Goal: Information Seeking & Learning: Learn about a topic

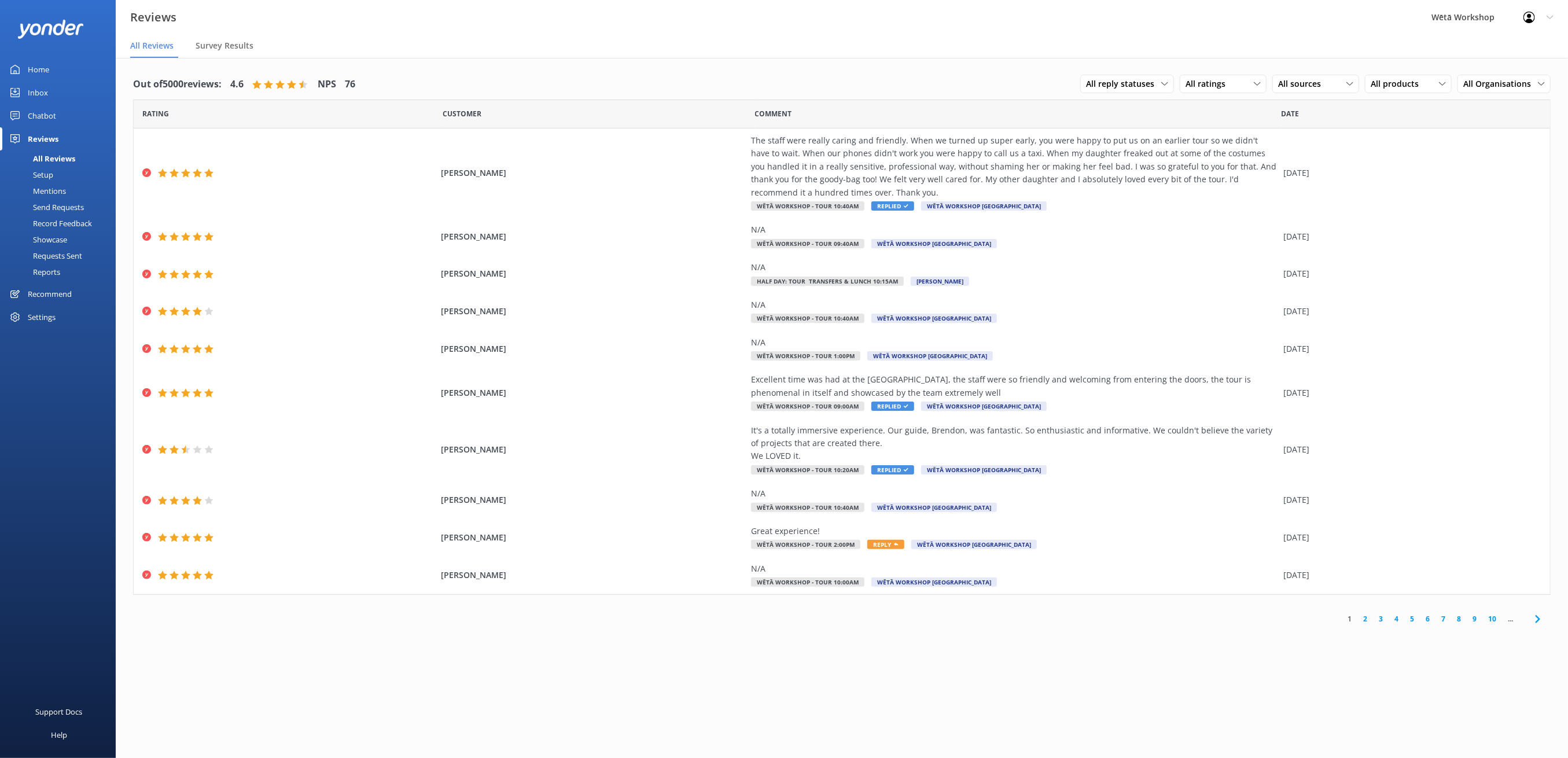
click at [167, 193] on div "[PERSON_NAME] The staff were really caring and friendly. When we turned up supe…" at bounding box center [842, 172] width 1417 height 89
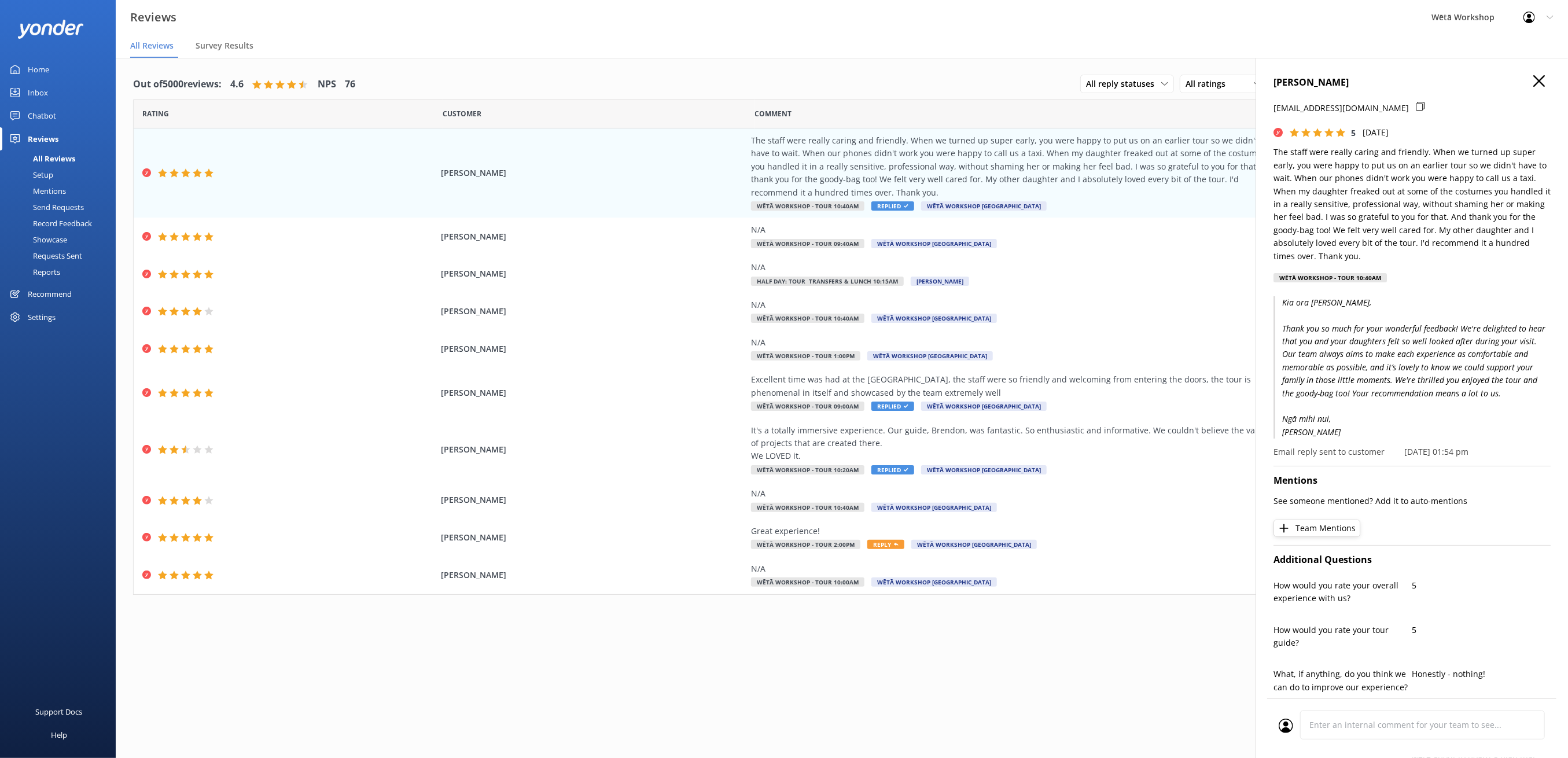
drag, startPoint x: 65, startPoint y: 255, endPoint x: 65, endPoint y: 264, distance: 9.0
click at [65, 257] on div "Requests Sent" at bounding box center [44, 256] width 75 height 16
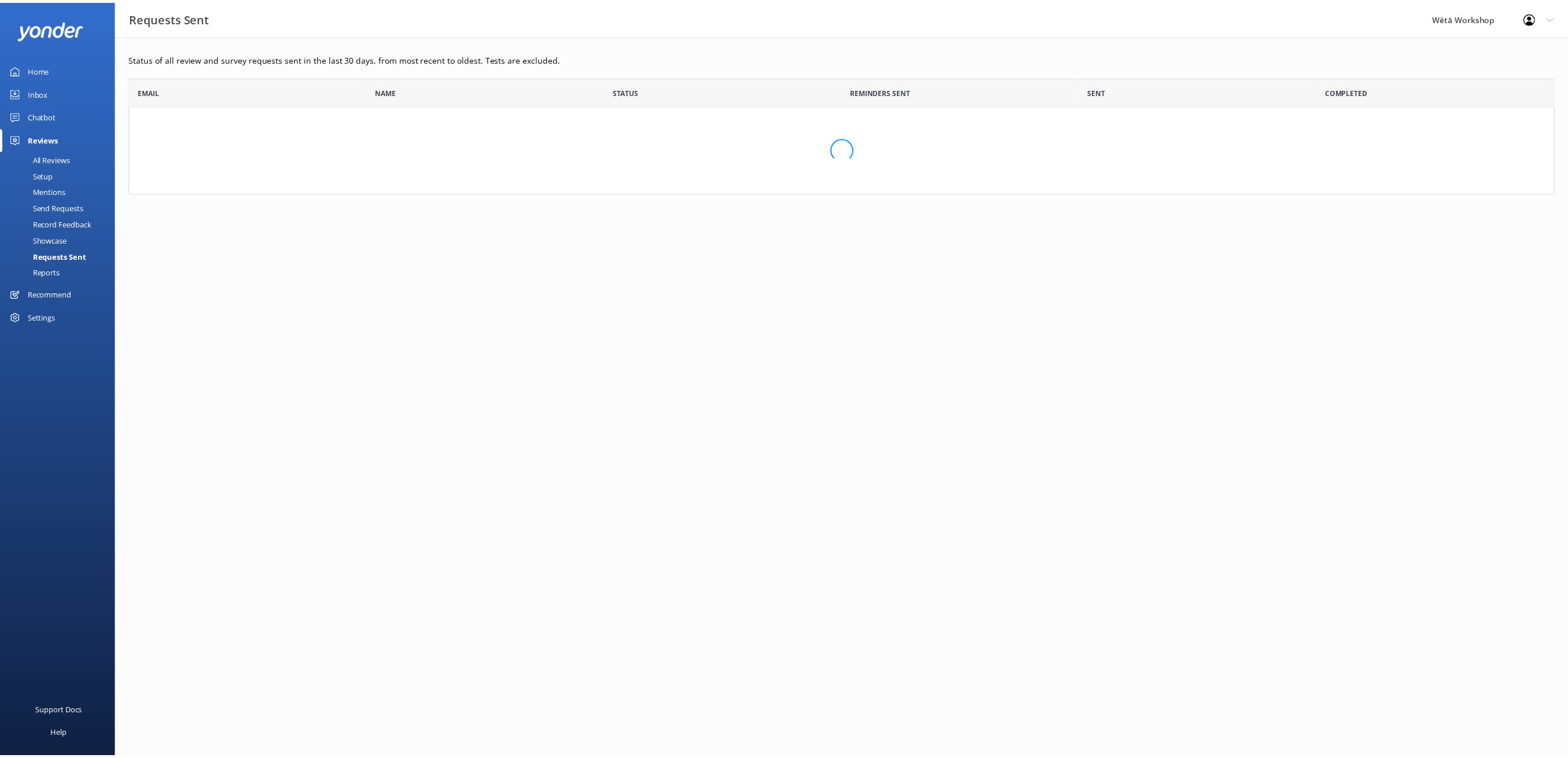
scroll to position [105, 1424]
click at [56, 274] on div "Reports" at bounding box center [33, 272] width 53 height 16
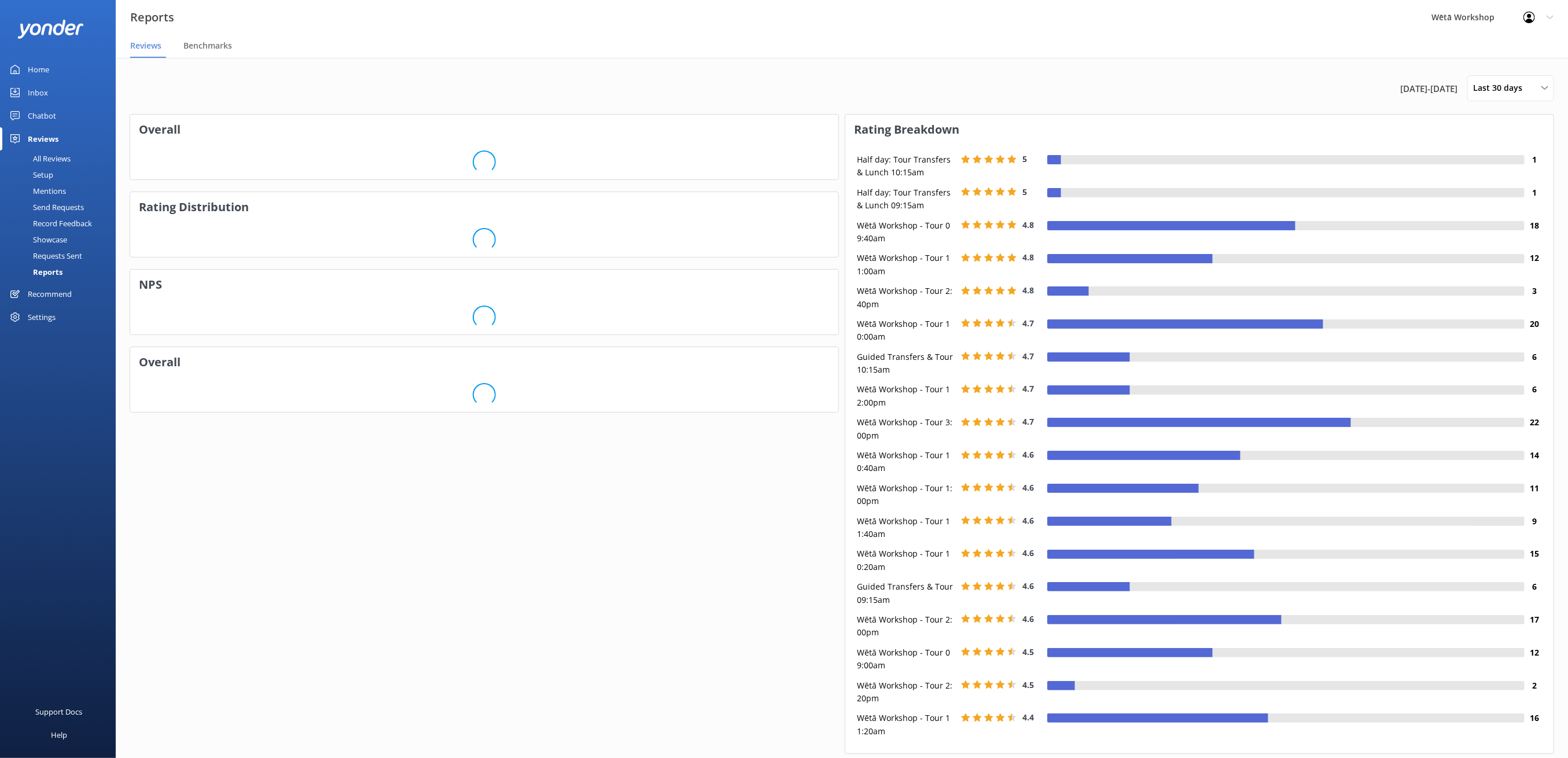
scroll to position [170, 696]
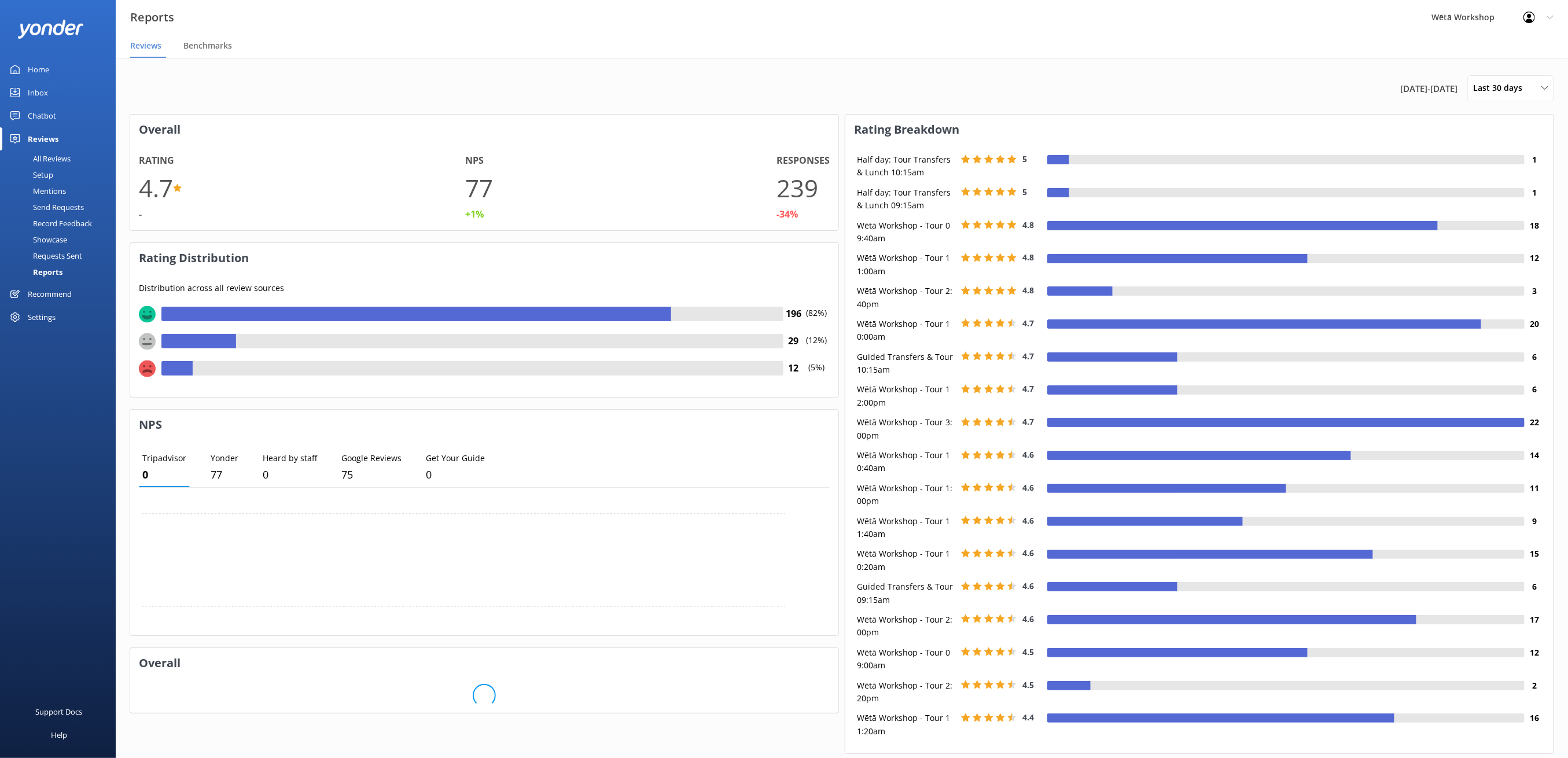
click at [53, 217] on div "Record Feedback" at bounding box center [49, 223] width 85 height 16
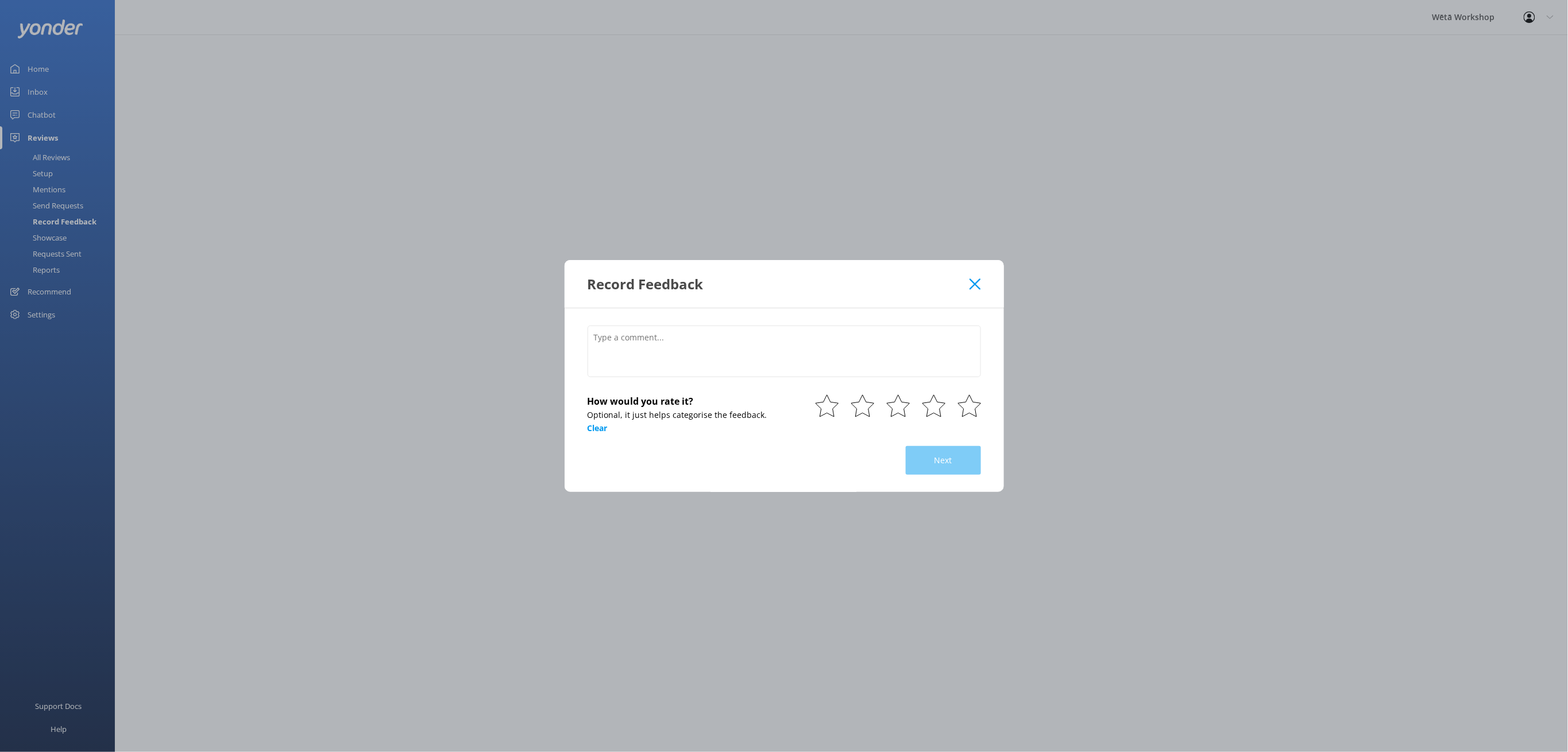
click at [975, 280] on icon at bounding box center [975, 284] width 11 height 12
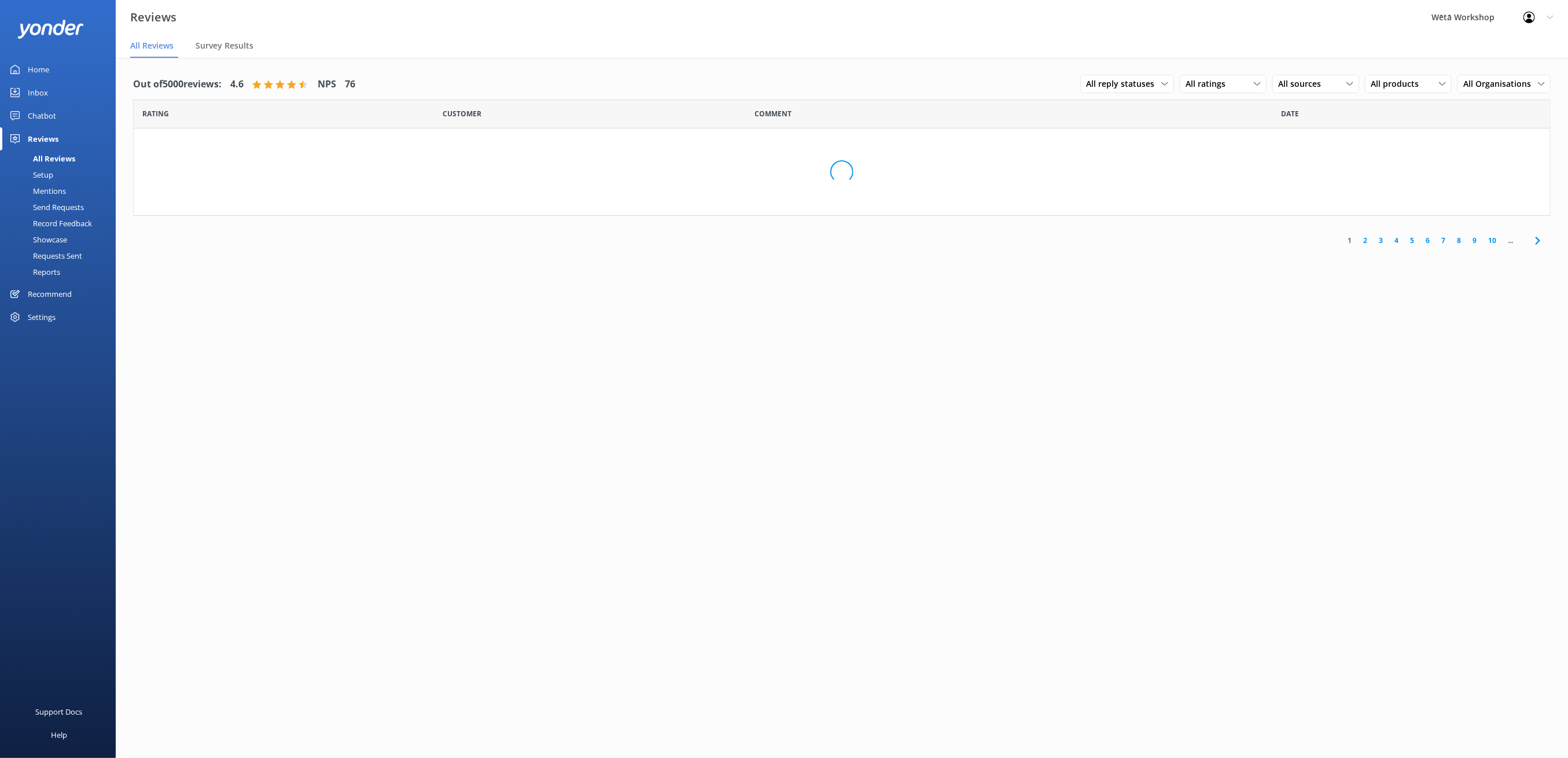
click at [40, 170] on div "Setup" at bounding box center [29, 175] width 46 height 16
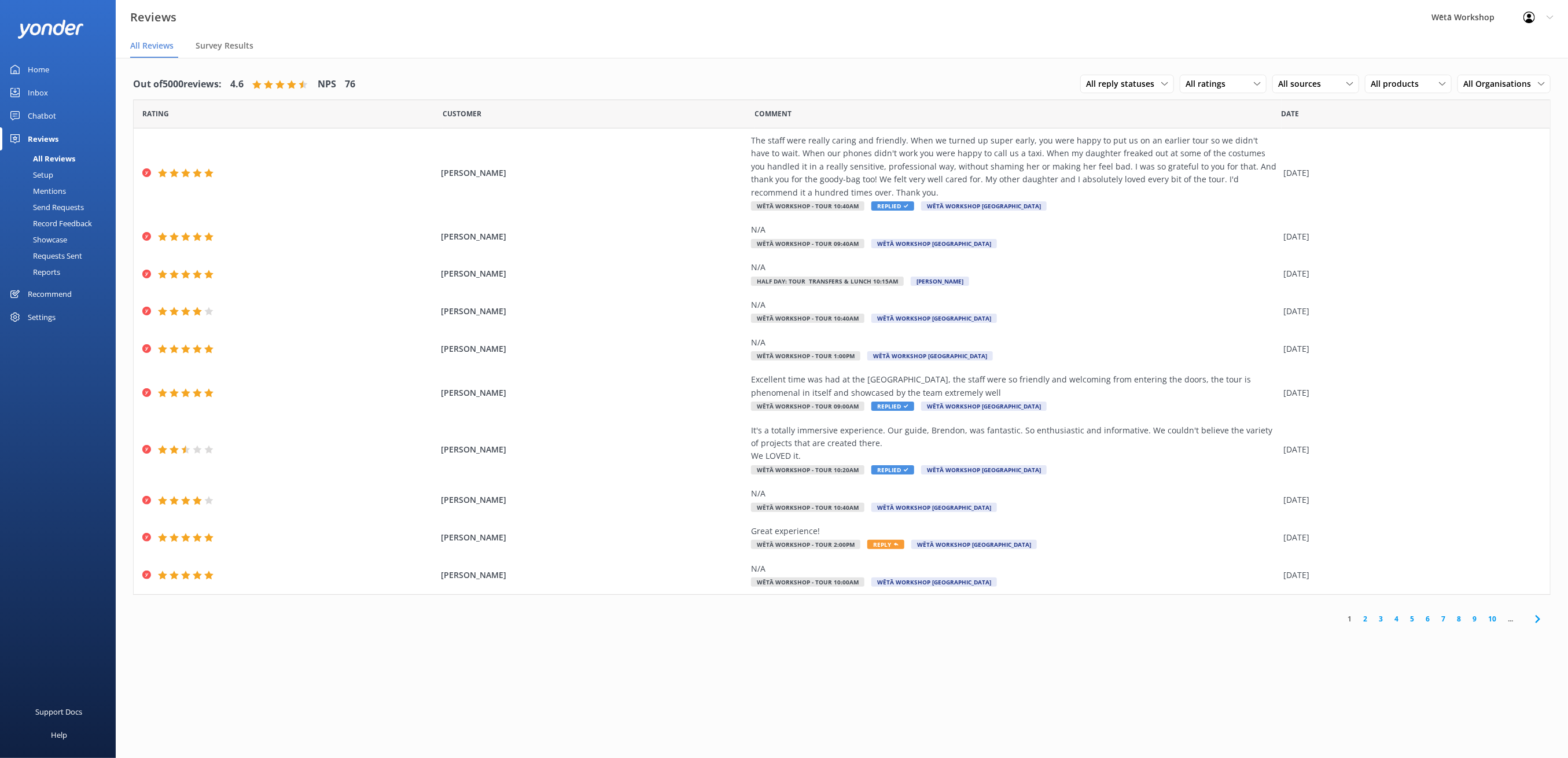
click at [52, 267] on div "Reports" at bounding box center [33, 272] width 53 height 16
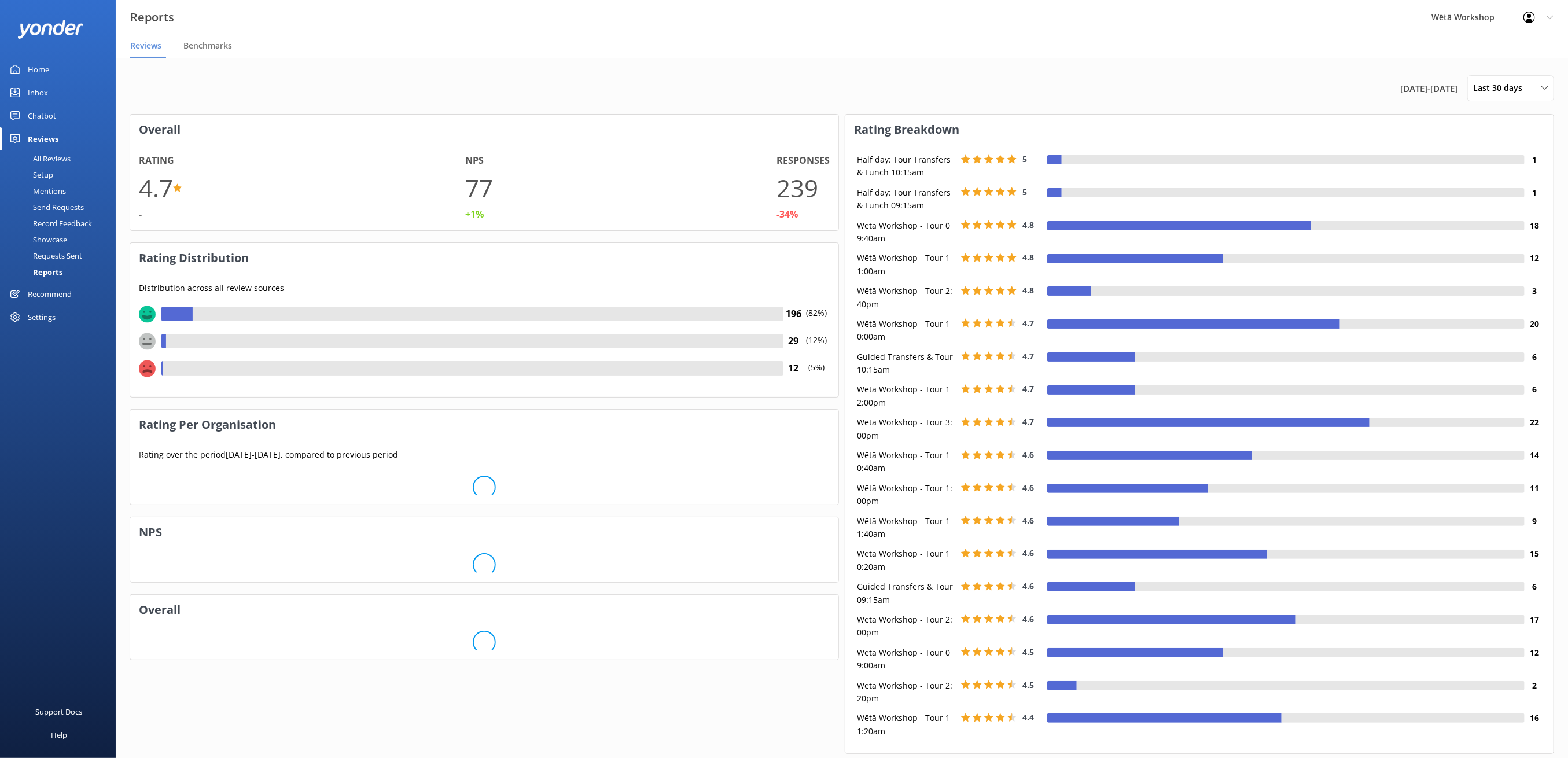
scroll to position [170, 696]
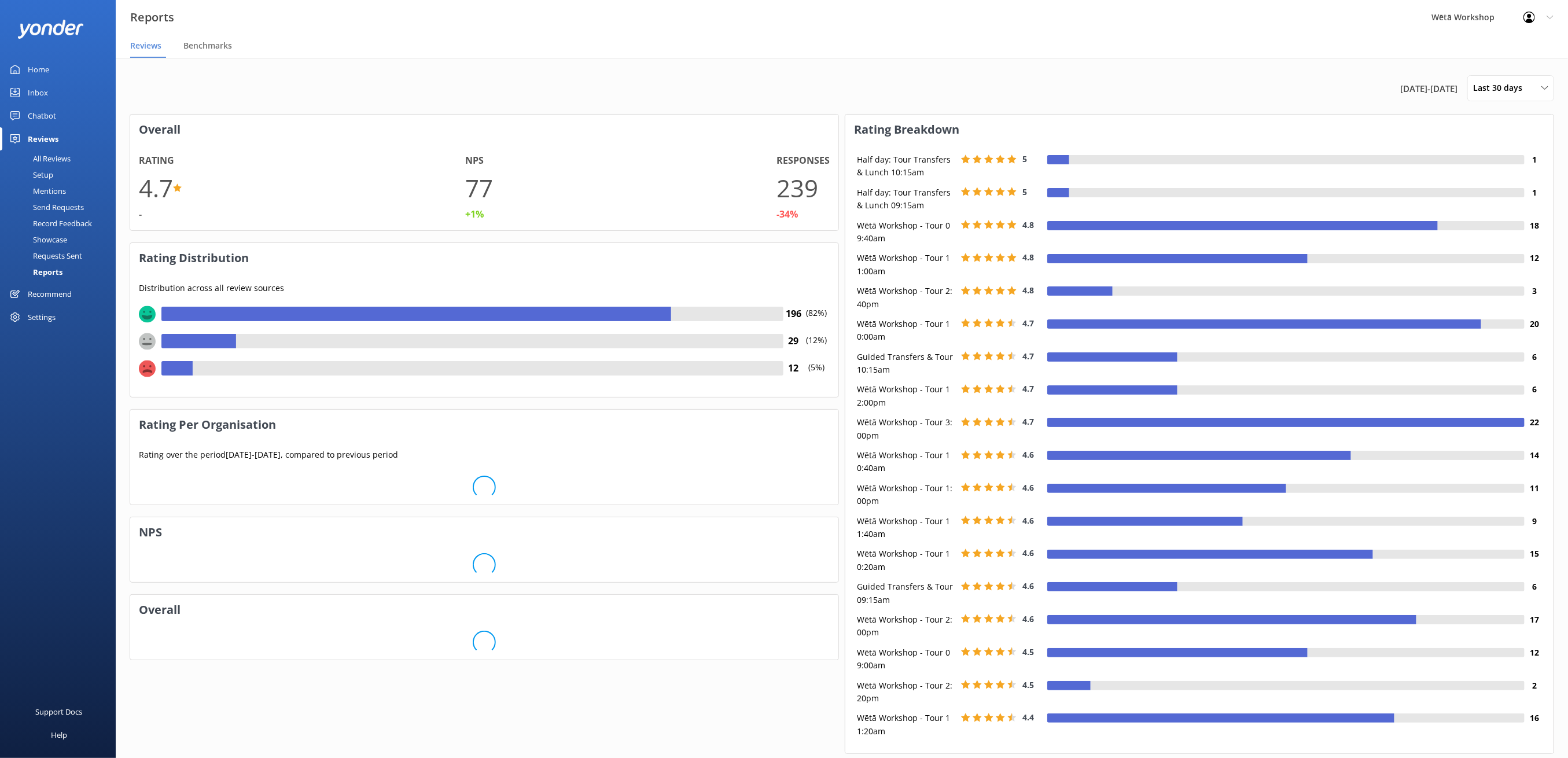
click at [1498, 85] on span "Last 30 days" at bounding box center [1501, 88] width 56 height 13
click at [921, 40] on nav "Reviews Benchmarks" at bounding box center [842, 47] width 1452 height 23
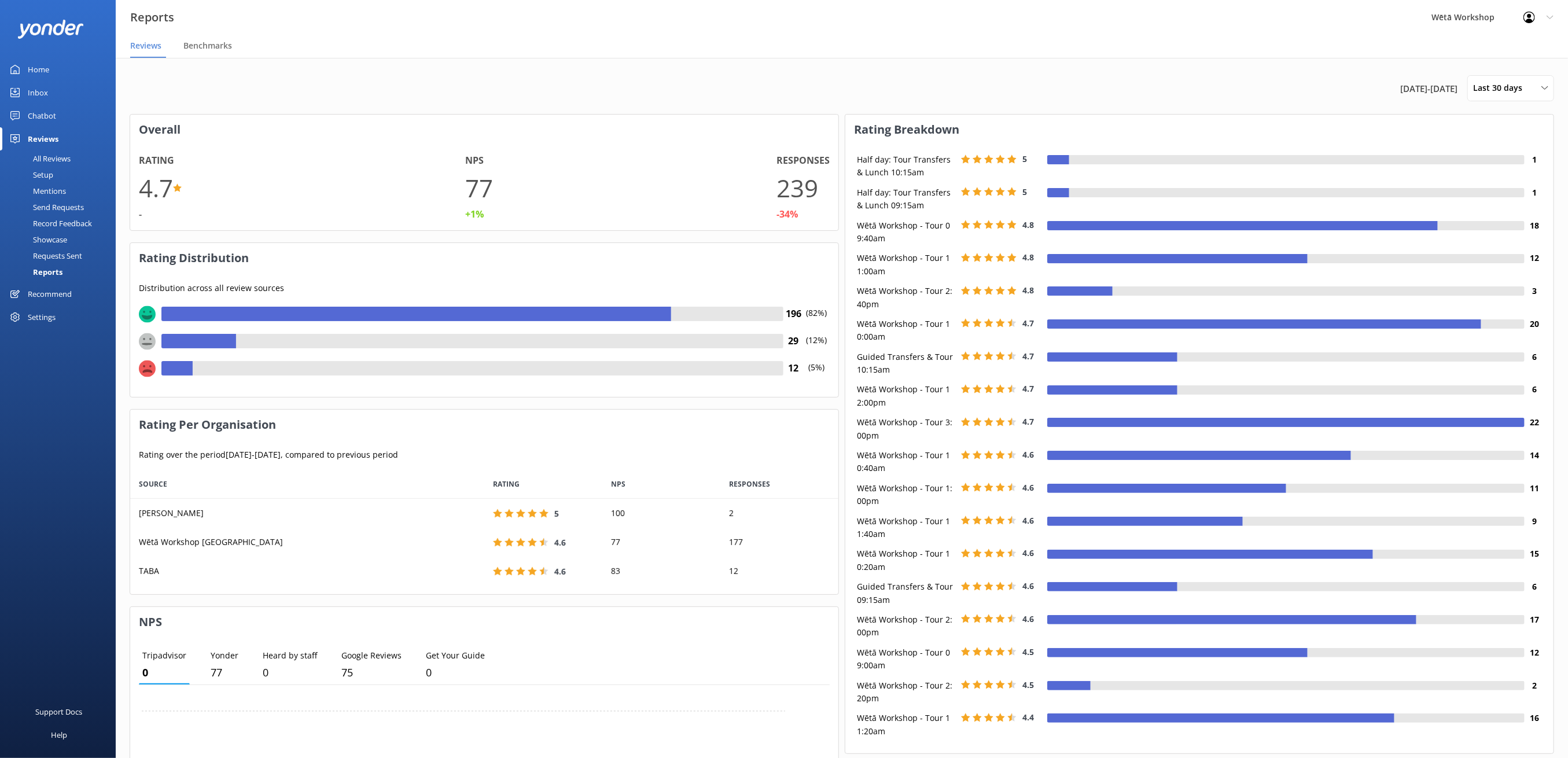
scroll to position [112, 696]
click at [1521, 86] on span "Last 30 days" at bounding box center [1501, 88] width 56 height 13
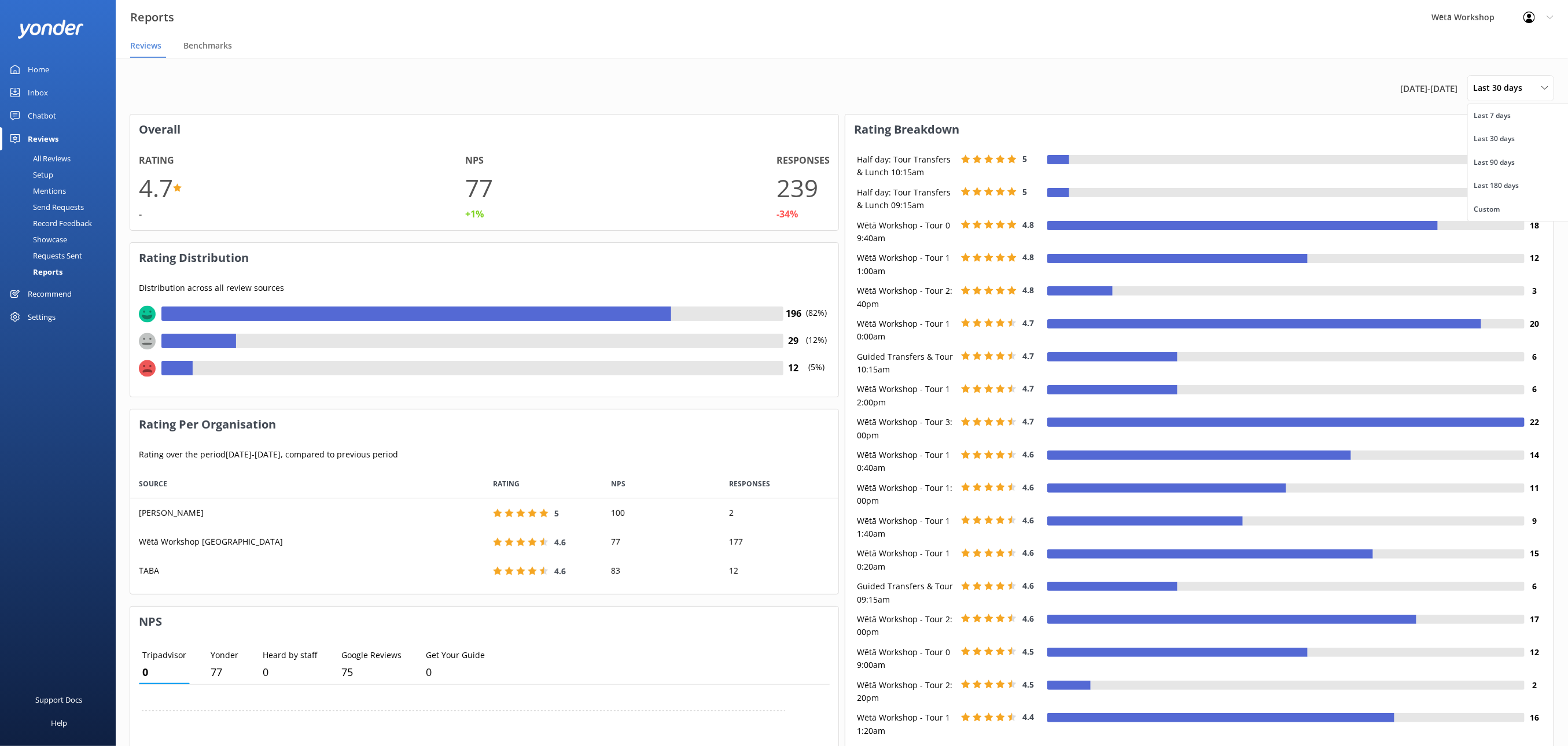
click at [1501, 121] on link "Last 7 days" at bounding box center [1520, 116] width 103 height 23
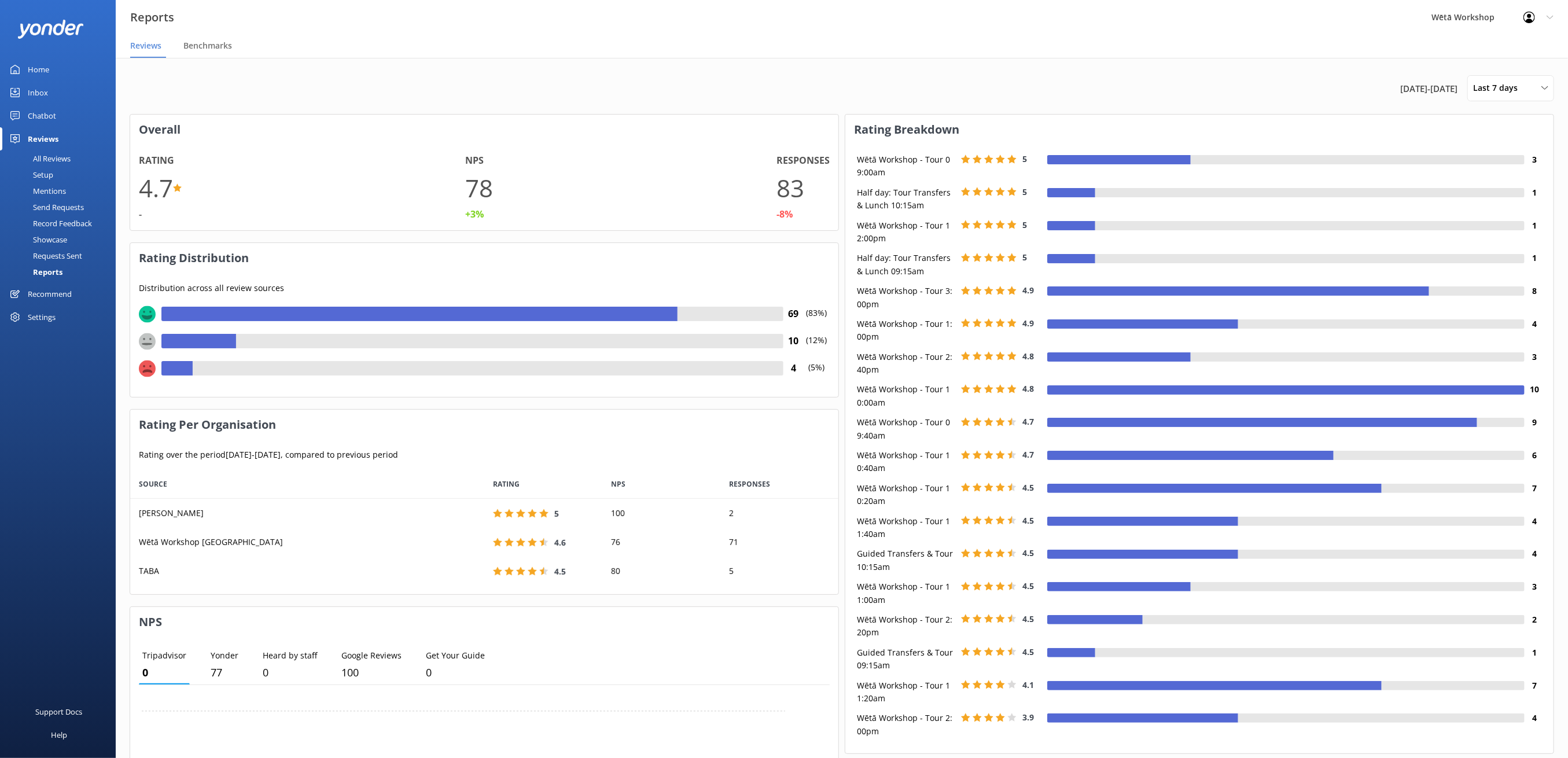
scroll to position [12, 12]
